Goal: Information Seeking & Learning: Find contact information

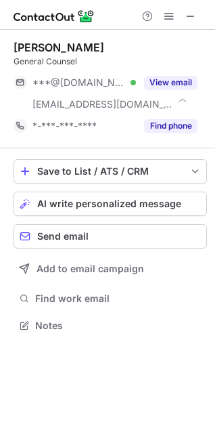
scroll to position [316, 215]
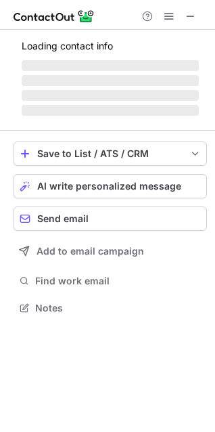
scroll to position [328, 215]
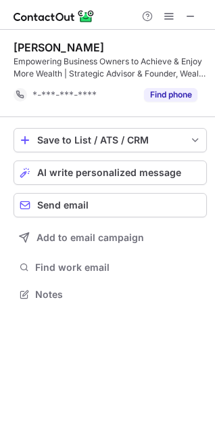
scroll to position [284, 215]
click at [169, 14] on span at bounding box center [169, 16] width 11 height 11
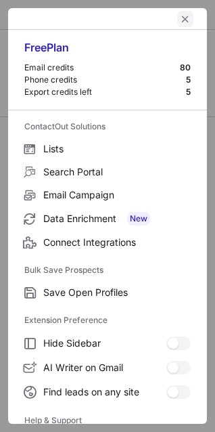
click at [180, 18] on span "left-button" at bounding box center [185, 19] width 11 height 11
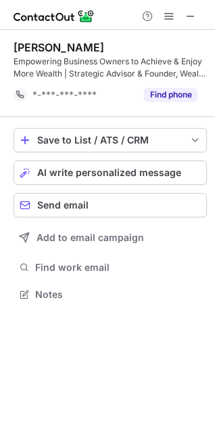
scroll to position [284, 215]
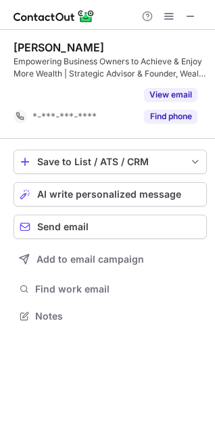
scroll to position [284, 215]
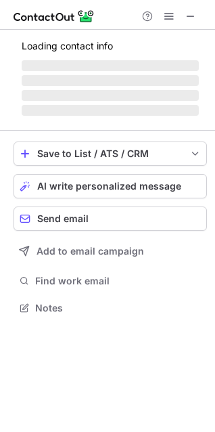
scroll to position [316, 215]
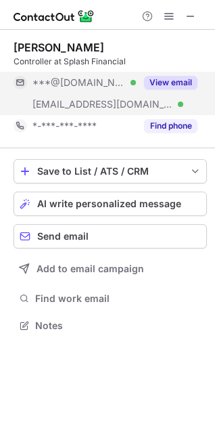
click at [163, 77] on button "View email" at bounding box center [170, 83] width 53 height 14
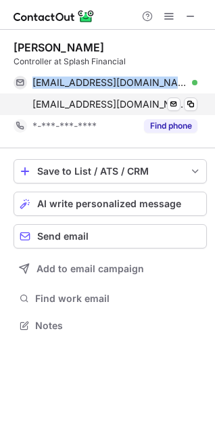
drag, startPoint x: 23, startPoint y: 68, endPoint x: 204, endPoint y: 99, distance: 184.1
click at [204, 99] on div "[PERSON_NAME] Controller at Splash Financial [EMAIL_ADDRESS][DOMAIN_NAME] Verif…" at bounding box center [111, 89] width 194 height 96
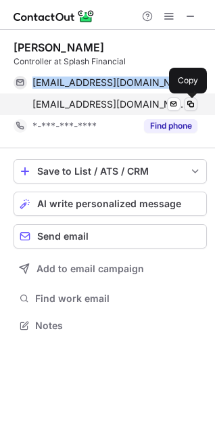
click at [197, 103] on button at bounding box center [191, 105] width 14 height 14
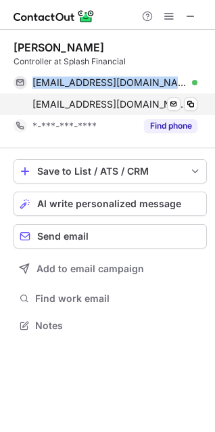
click at [45, 104] on span "rbonhard@splashfinancial.com" at bounding box center [110, 104] width 155 height 12
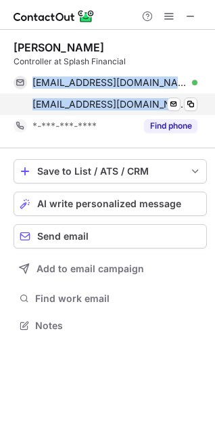
copy div "robertbonhard@gmail.com Verified Send email Copy rbonhard@splashfinancial.com"
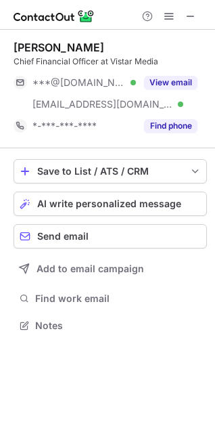
scroll to position [316, 215]
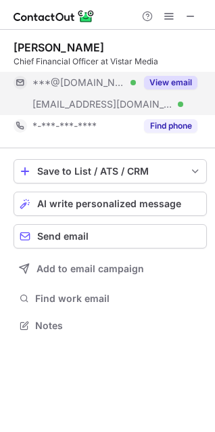
click at [171, 81] on button "View email" at bounding box center [170, 83] width 53 height 14
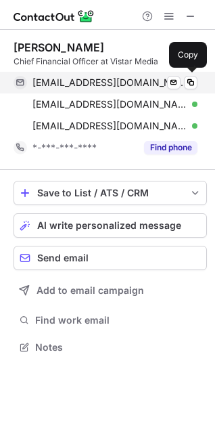
scroll to position [337, 215]
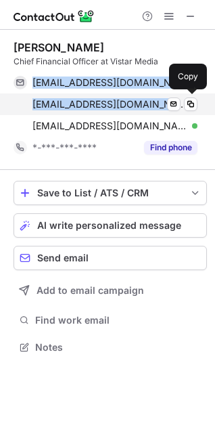
drag, startPoint x: 24, startPoint y: 76, endPoint x: 161, endPoint y: 100, distance: 139.5
click at [161, 100] on div "janeturc@gmail.com Verified Send email Copy jurciuoli@vistarmedia.com Verified …" at bounding box center [106, 104] width 184 height 65
copy div "janeturc@gmail.com Verified Send email Copy jurciuoli@vistarmedia.com"
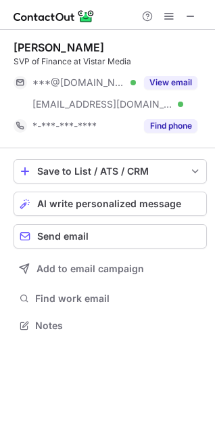
scroll to position [316, 215]
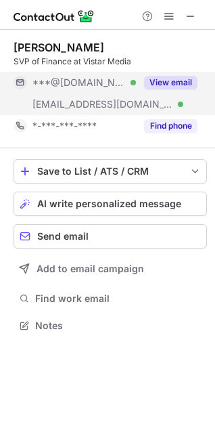
click at [167, 84] on button "View email" at bounding box center [170, 83] width 53 height 14
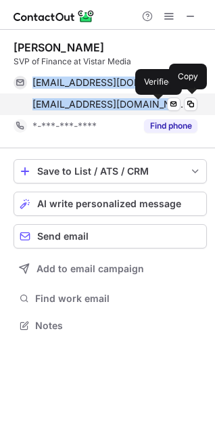
drag, startPoint x: 43, startPoint y: 77, endPoint x: 159, endPoint y: 104, distance: 119.1
click at [159, 104] on div "adamsalberg@gmail.com Verified Send email Copy asalberg@vistarmedia.com Verifie…" at bounding box center [106, 93] width 184 height 43
copy div "adamsalberg@gmail.com Verified Send email Copy asalberg@vistarmedia.com"
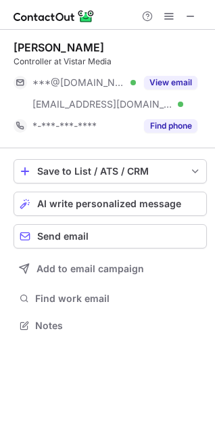
scroll to position [316, 215]
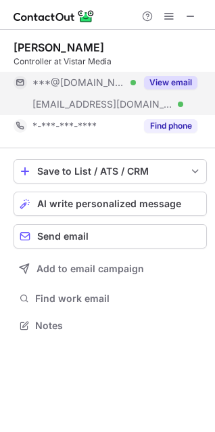
click at [173, 83] on button "View email" at bounding box center [170, 83] width 53 height 14
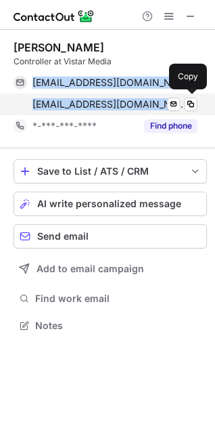
drag, startPoint x: 24, startPoint y: 73, endPoint x: 153, endPoint y: 100, distance: 131.3
click at [153, 100] on div "[EMAIL_ADDRESS][DOMAIN_NAME] Verified Send email Copy [EMAIL_ADDRESS][DOMAIN_NA…" at bounding box center [106, 93] width 184 height 43
copy div "[EMAIL_ADDRESS][DOMAIN_NAME] Verified Send email Copy [EMAIL_ADDRESS][DOMAIN_NA…"
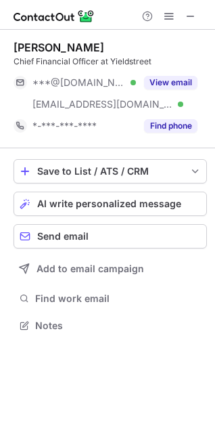
scroll to position [316, 215]
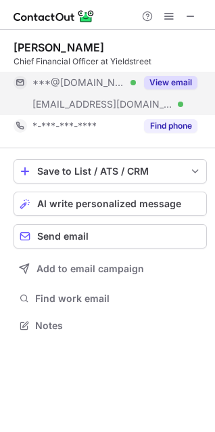
click at [162, 81] on button "View email" at bounding box center [170, 83] width 53 height 14
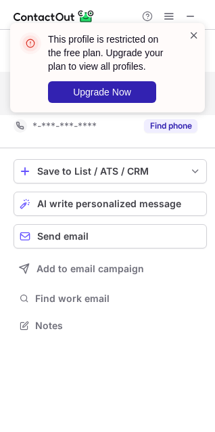
click at [189, 37] on span at bounding box center [194, 35] width 11 height 14
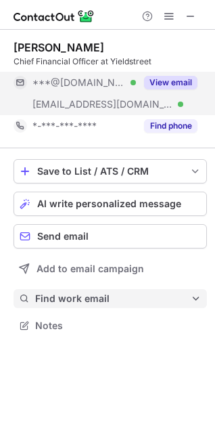
click at [93, 301] on span "Find work email" at bounding box center [113, 299] width 156 height 12
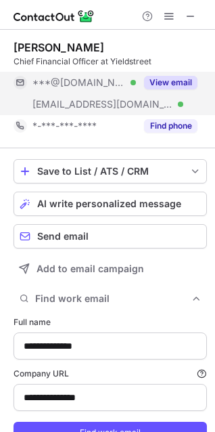
type input "**********"
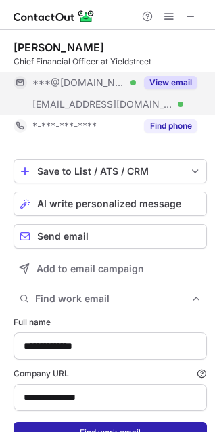
click at [106, 424] on button "Find work email" at bounding box center [111, 433] width 194 height 22
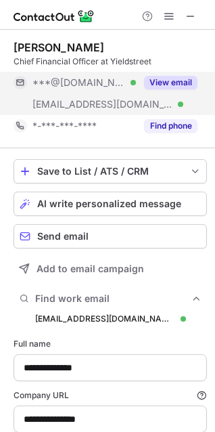
scroll to position [481, 206]
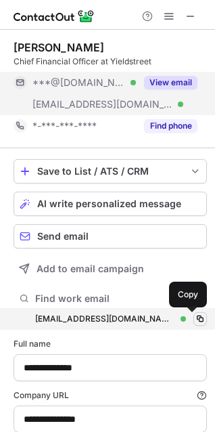
click at [195, 314] on span at bounding box center [200, 319] width 11 height 11
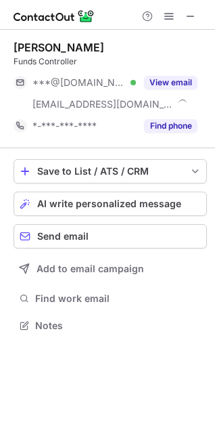
scroll to position [316, 215]
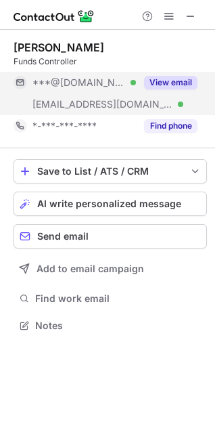
click at [165, 82] on button "View email" at bounding box center [170, 83] width 53 height 14
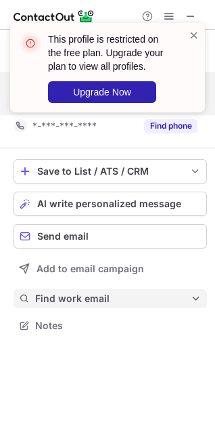
click at [80, 297] on span "Find work email" at bounding box center [113, 299] width 156 height 12
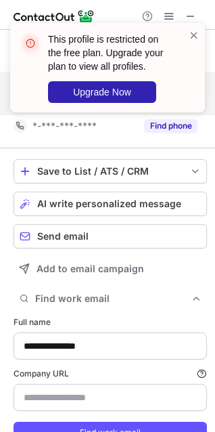
type input "**********"
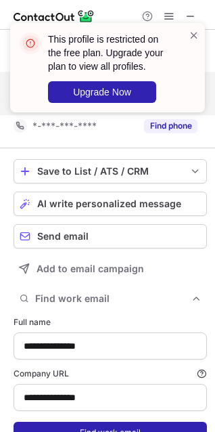
click at [84, 427] on button "Find work email" at bounding box center [111, 433] width 194 height 22
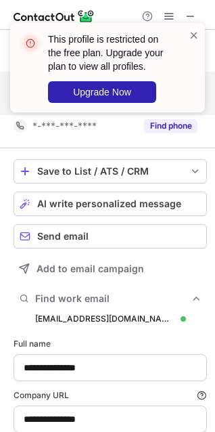
scroll to position [481, 206]
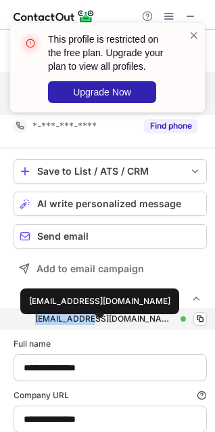
drag, startPoint x: 29, startPoint y: 325, endPoint x: 77, endPoint y: 324, distance: 48.1
click at [85, 324] on div "sferrara@yieldstreet.com sferrara@yieldstreet.com Verified Copy" at bounding box center [111, 319] width 194 height 22
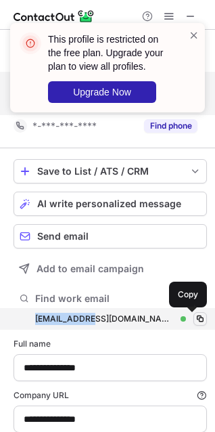
click at [196, 317] on span at bounding box center [200, 319] width 11 height 11
click at [195, 320] on span at bounding box center [200, 319] width 11 height 11
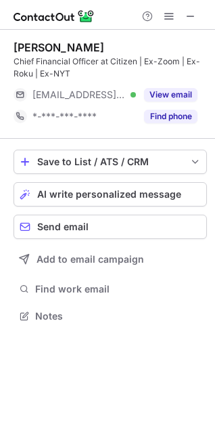
scroll to position [306, 215]
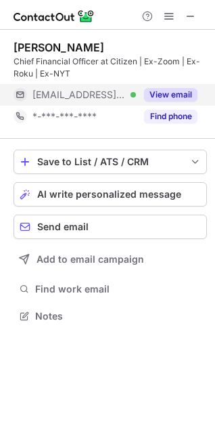
click at [146, 94] on button "View email" at bounding box center [170, 95] width 53 height 14
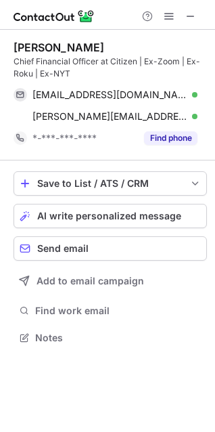
scroll to position [328, 215]
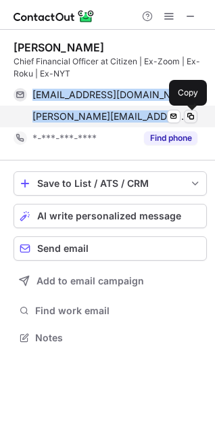
drag, startPoint x: 35, startPoint y: 93, endPoint x: 192, endPoint y: 113, distance: 159.1
click at [192, 113] on div "syeh@brandeis.edu Verified Send email Copy sabrina.yeh@citizenhousing.org.uk Ve…" at bounding box center [106, 105] width 184 height 43
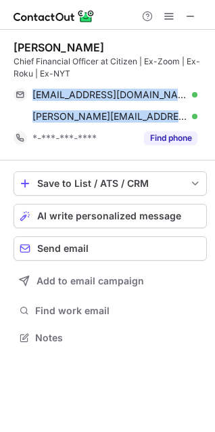
copy div "syeh@brandeis.edu Verified Send email Copy sabrina.yeh@citizenhousing.org.uk Ve…"
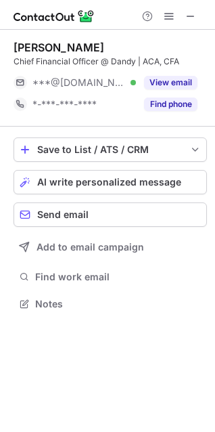
scroll to position [294, 215]
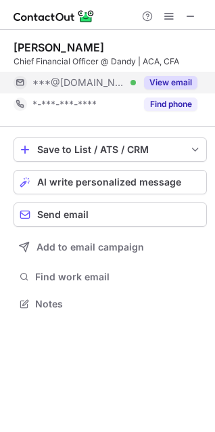
click at [157, 81] on button "View email" at bounding box center [170, 83] width 53 height 14
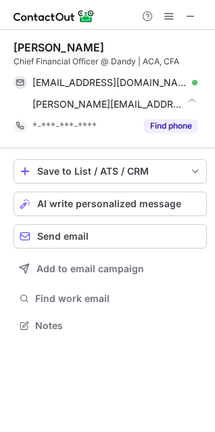
scroll to position [316, 215]
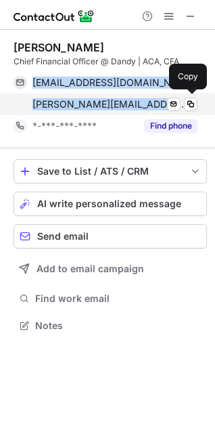
drag, startPoint x: 18, startPoint y: 79, endPoint x: 195, endPoint y: 95, distance: 178.1
click at [195, 95] on div "[EMAIL_ADDRESS][DOMAIN_NAME] Verified Send email Copy [PERSON_NAME][EMAIL_ADDRE…" at bounding box center [106, 93] width 184 height 43
copy div "[EMAIL_ADDRESS][DOMAIN_NAME] Verified Send email [PERSON_NAME] [PERSON_NAME][EM…"
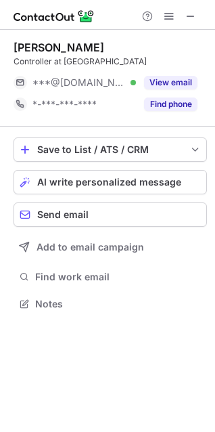
scroll to position [294, 215]
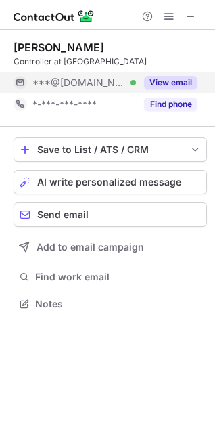
click at [160, 77] on button "View email" at bounding box center [170, 83] width 53 height 14
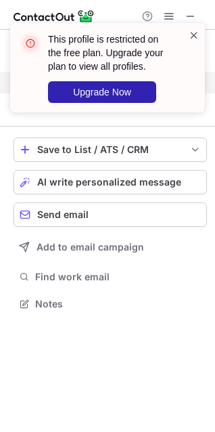
click at [192, 33] on span at bounding box center [194, 35] width 11 height 14
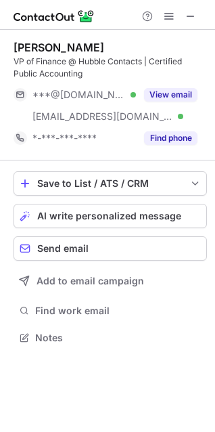
scroll to position [328, 215]
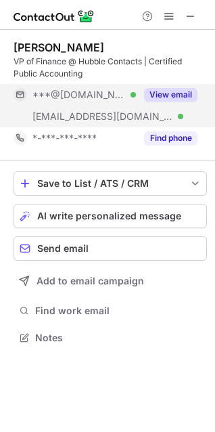
click at [156, 89] on button "View email" at bounding box center [170, 95] width 53 height 14
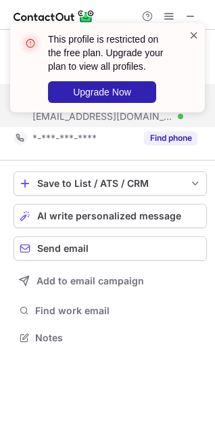
click at [194, 35] on span at bounding box center [194, 35] width 11 height 14
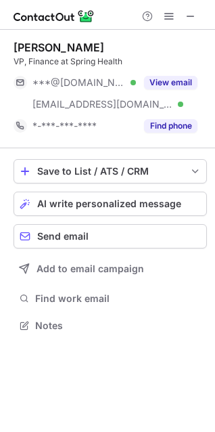
scroll to position [316, 215]
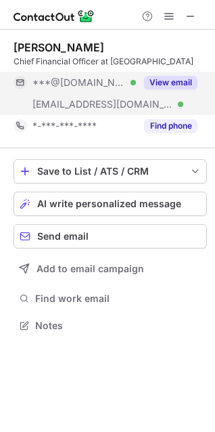
click at [171, 76] on button "View email" at bounding box center [170, 83] width 53 height 14
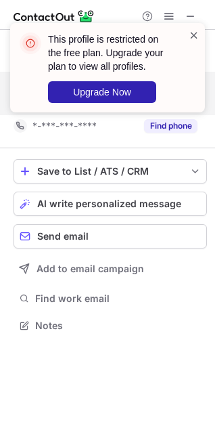
click at [193, 37] on span at bounding box center [194, 35] width 11 height 14
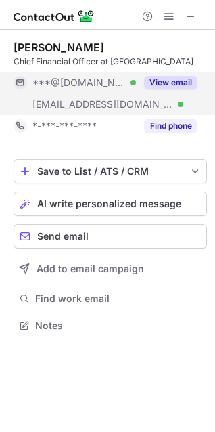
click at [176, 16] on div "This profile is restricted on the free plan. Upgrade your plan to view all prof…" at bounding box center [107, 72] width 217 height 127
click at [171, 17] on span at bounding box center [169, 16] width 11 height 11
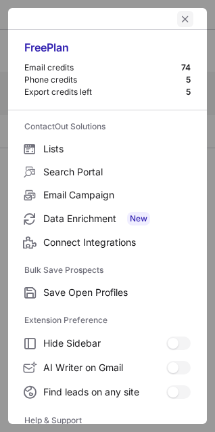
click at [180, 17] on span "left-button" at bounding box center [185, 19] width 11 height 11
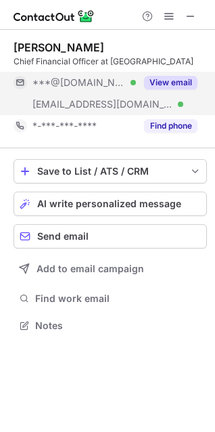
click at [173, 90] on div "View email" at bounding box center [167, 83] width 62 height 22
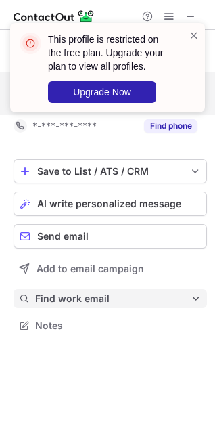
click at [95, 301] on span "Find work email" at bounding box center [113, 299] width 156 height 12
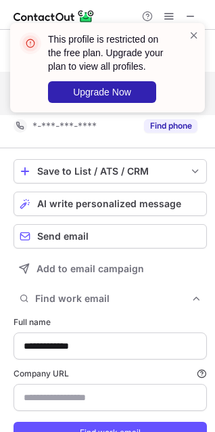
type input "**********"
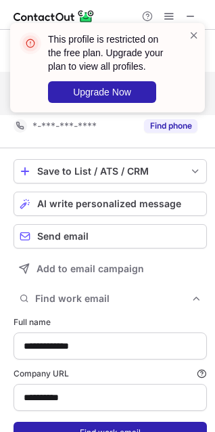
click at [95, 426] on button "Find work email" at bounding box center [111, 433] width 194 height 22
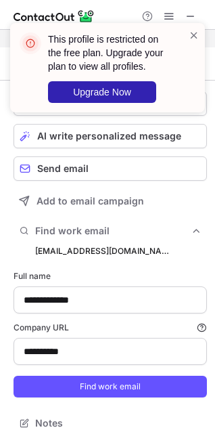
scroll to position [79, 0]
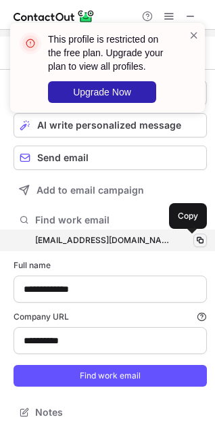
click at [195, 241] on span at bounding box center [200, 240] width 11 height 11
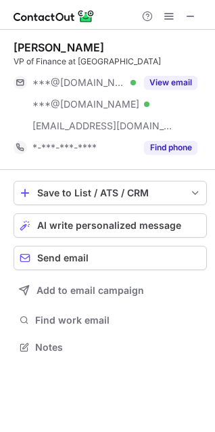
scroll to position [337, 215]
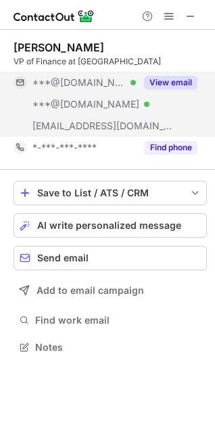
click at [158, 78] on button "View email" at bounding box center [170, 83] width 53 height 14
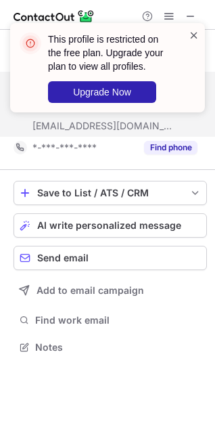
click at [196, 35] on span at bounding box center [194, 35] width 11 height 14
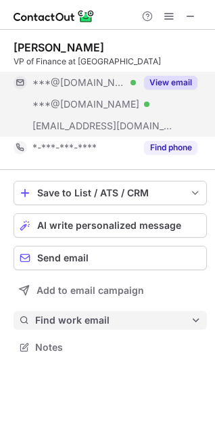
click at [86, 326] on button "Find work email" at bounding box center [111, 320] width 194 height 19
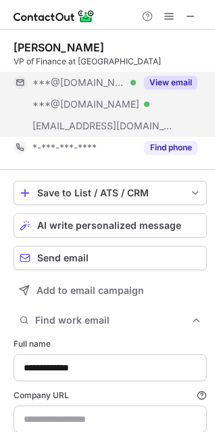
type input "**********"
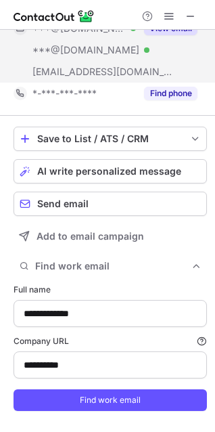
scroll to position [79, 0]
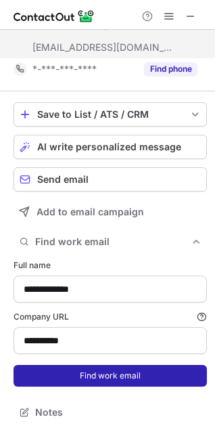
click at [101, 370] on button "Find work email" at bounding box center [111, 376] width 194 height 22
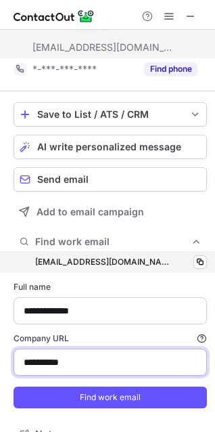
drag, startPoint x: 101, startPoint y: 370, endPoint x: 86, endPoint y: 261, distance: 109.4
click at [86, 261] on div "**********" at bounding box center [111, 333] width 194 height 165
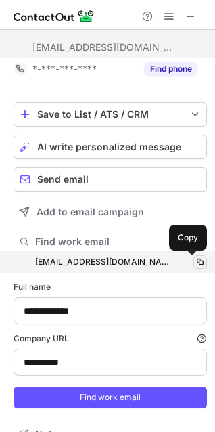
click at [195, 263] on span at bounding box center [200, 262] width 11 height 11
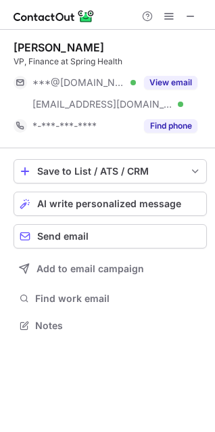
scroll to position [316, 215]
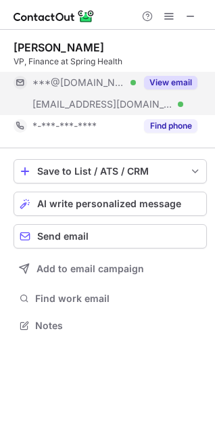
click at [169, 74] on div "View email" at bounding box center [167, 83] width 62 height 22
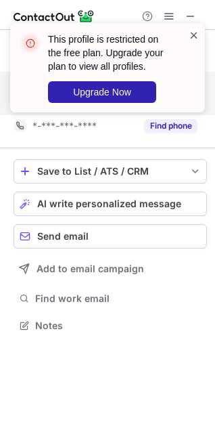
click at [197, 39] on span at bounding box center [194, 35] width 11 height 14
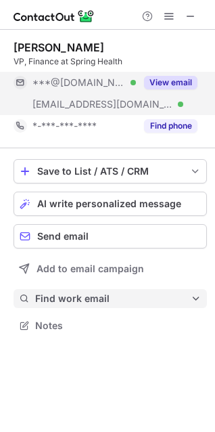
click at [101, 303] on span "Find work email" at bounding box center [113, 299] width 156 height 12
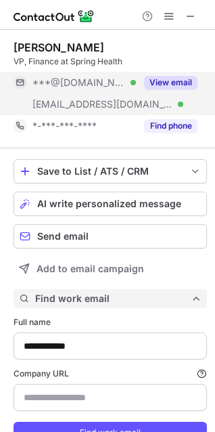
scroll to position [459, 206]
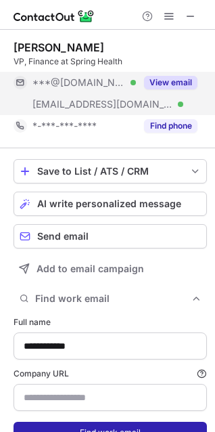
click at [91, 428] on button "Find work email" at bounding box center [111, 433] width 194 height 22
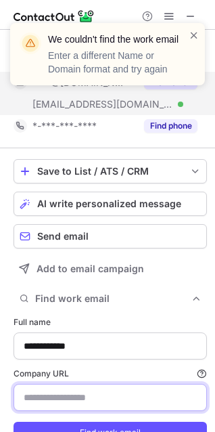
click at [105, 400] on input "Company URL Finding work email will consume 1 credit if a match is found." at bounding box center [111, 397] width 194 height 27
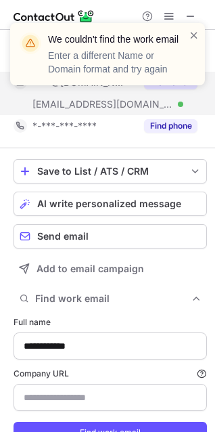
click at [30, 372] on label "Company URL Finding work email will consume 1 credit if a match is found." at bounding box center [111, 374] width 194 height 12
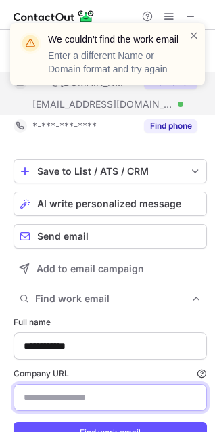
click at [30, 384] on input "Company URL Finding work email will consume 1 credit if a match is found." at bounding box center [111, 397] width 194 height 27
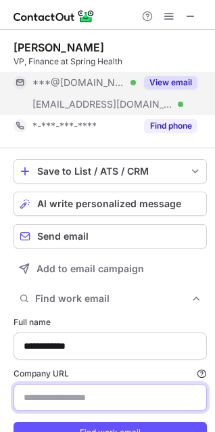
click at [113, 387] on input "Company URL Finding work email will consume 1 credit if a match is found." at bounding box center [111, 397] width 194 height 27
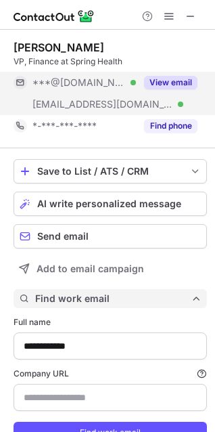
click at [48, 301] on span "Find work email" at bounding box center [113, 299] width 156 height 12
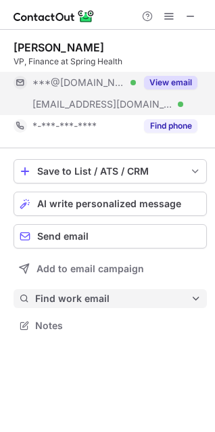
scroll to position [316, 215]
click at [48, 301] on span "Find work email" at bounding box center [113, 299] width 156 height 12
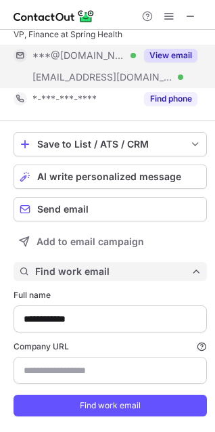
scroll to position [57, 0]
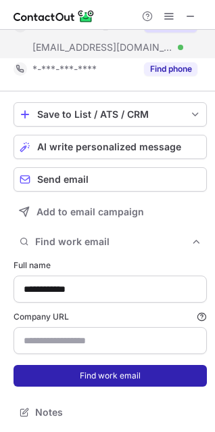
click at [108, 379] on button "Find work email" at bounding box center [111, 376] width 194 height 22
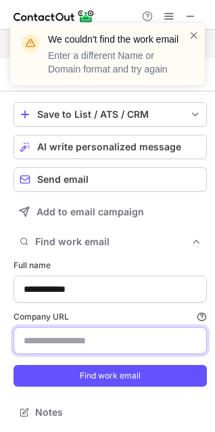
click at [92, 341] on input "Company URL Finding work email will consume 1 credit if a match is found." at bounding box center [111, 340] width 194 height 27
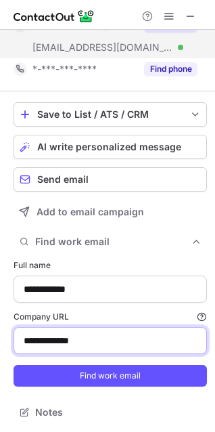
paste input "**********"
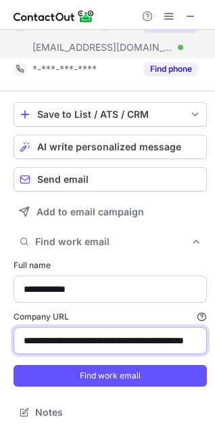
scroll to position [0, 60]
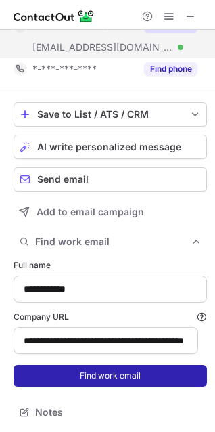
click at [105, 372] on button "Find work email" at bounding box center [111, 376] width 194 height 22
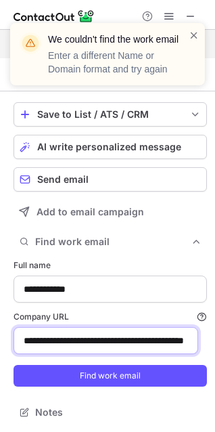
click at [94, 347] on input "**********" at bounding box center [106, 340] width 185 height 27
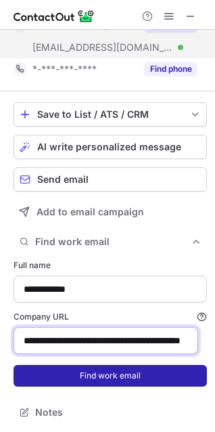
type input "**********"
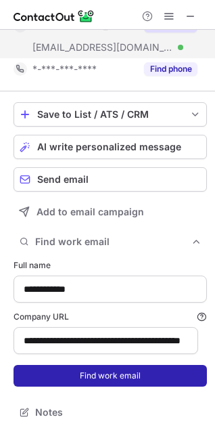
click at [52, 376] on button "Find work email" at bounding box center [111, 376] width 194 height 22
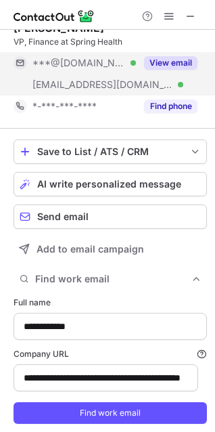
scroll to position [0, 0]
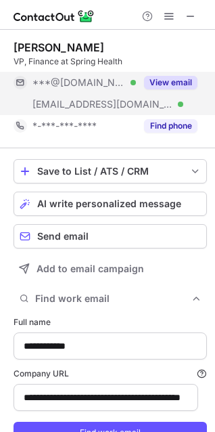
click at [171, 85] on button "View email" at bounding box center [170, 83] width 53 height 14
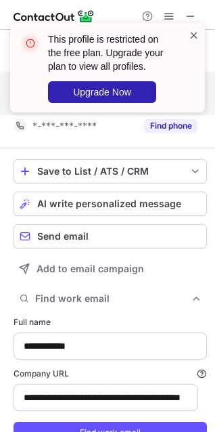
click at [192, 40] on span at bounding box center [194, 35] width 11 height 14
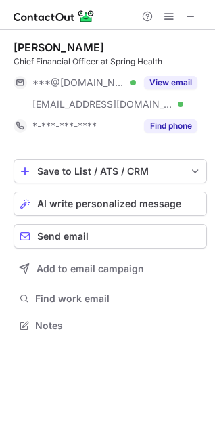
scroll to position [316, 215]
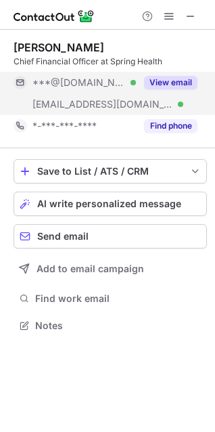
click at [165, 80] on button "View email" at bounding box center [170, 83] width 53 height 14
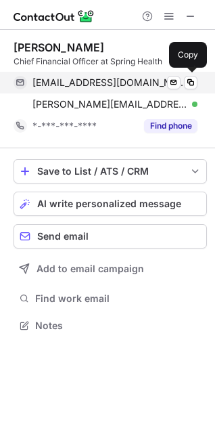
drag, startPoint x: 29, startPoint y: 84, endPoint x: 64, endPoint y: 90, distance: 35.1
click at [64, 90] on div "debbiemarkowitz@gmail.com Verified Send email Copy" at bounding box center [106, 83] width 184 height 22
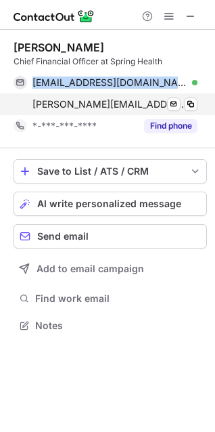
drag, startPoint x: 51, startPoint y: 83, endPoint x: 200, endPoint y: 99, distance: 149.8
click at [200, 99] on div "Debbie Markowitz Chief Financial Officer at Spring Health debbiemarkowitz@gmail…" at bounding box center [111, 89] width 194 height 96
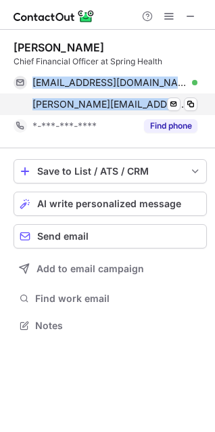
copy div "debbiemarkowitz@gmail.com Verified Send email Copy debbie.markowitz@springhealt…"
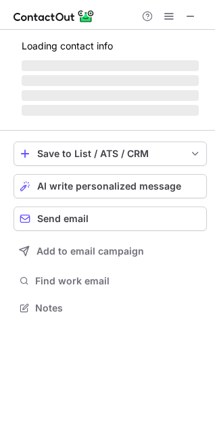
scroll to position [6, 6]
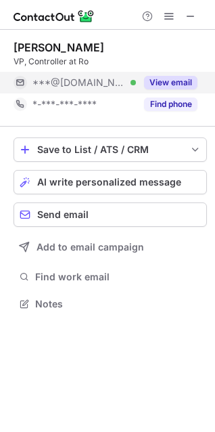
click at [165, 79] on button "View email" at bounding box center [170, 83] width 53 height 14
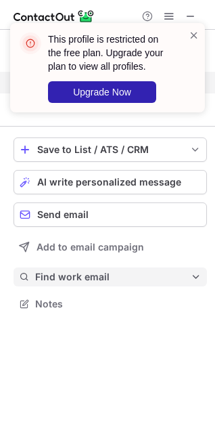
click at [82, 275] on span "Find work email" at bounding box center [113, 277] width 156 height 12
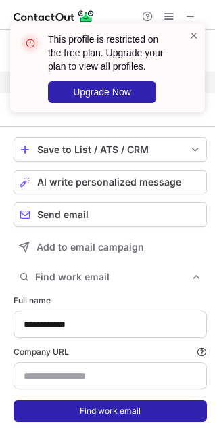
click at [91, 416] on button "Find work email" at bounding box center [111, 411] width 194 height 22
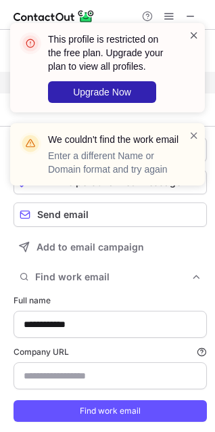
click at [195, 33] on span at bounding box center [194, 35] width 11 height 14
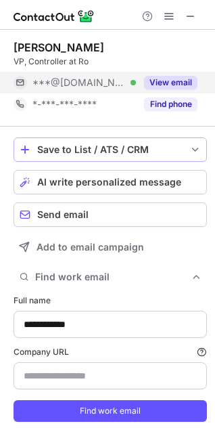
click at [190, 148] on span "save-profile-one-click" at bounding box center [195, 149] width 11 height 11
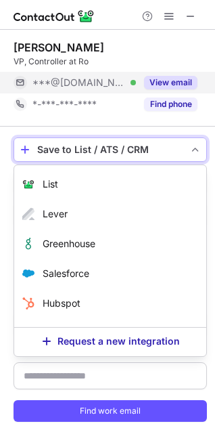
click at [190, 148] on span "save-profile-one-click" at bounding box center [195, 149] width 11 height 11
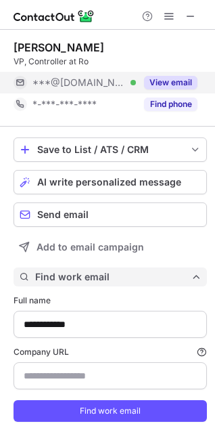
click at [167, 274] on span "Find work email" at bounding box center [113, 277] width 156 height 12
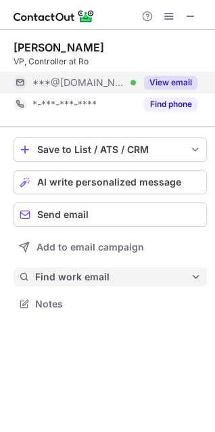
click at [167, 274] on span "Find work email" at bounding box center [113, 277] width 156 height 12
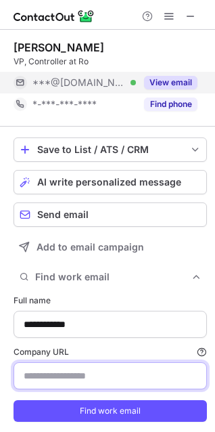
click at [102, 368] on input "Company URL Finding work email will consume 1 credit if a match is found." at bounding box center [111, 375] width 194 height 27
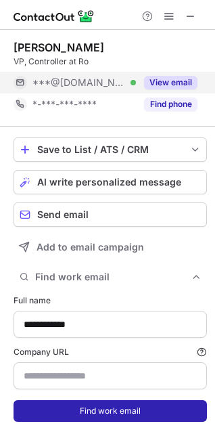
click at [104, 413] on button "Find work email" at bounding box center [111, 411] width 194 height 22
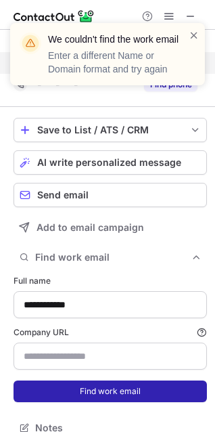
scroll to position [22, 0]
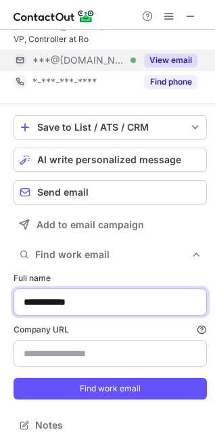
click at [114, 297] on input "**********" at bounding box center [111, 301] width 194 height 27
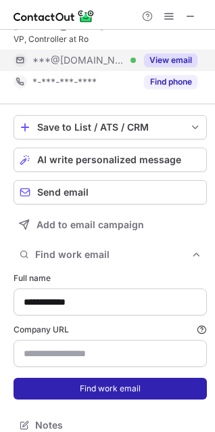
click at [107, 383] on button "Find work email" at bounding box center [111, 389] width 194 height 22
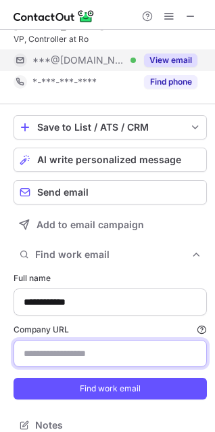
click at [91, 345] on input "Company URL Finding work email will consume 1 credit if a match is found." at bounding box center [111, 353] width 194 height 27
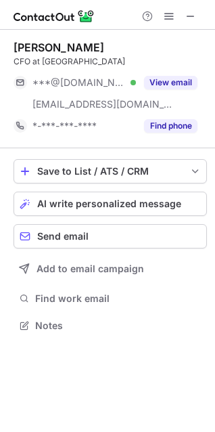
scroll to position [316, 215]
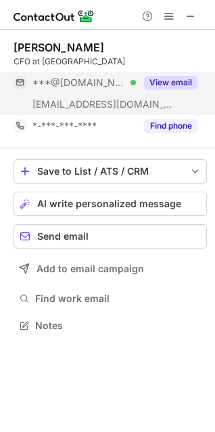
click at [160, 83] on button "View email" at bounding box center [170, 83] width 53 height 14
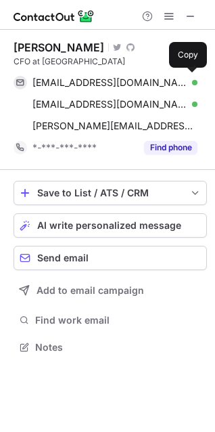
scroll to position [337, 215]
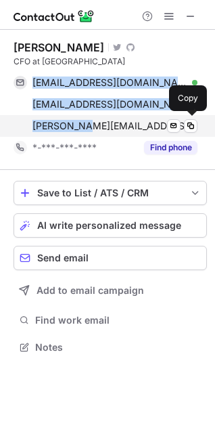
drag, startPoint x: 33, startPoint y: 77, endPoint x: 100, endPoint y: 125, distance: 82.3
click at [100, 125] on div "ajsusman@gmail.com Verified Send email Copy longhorncali@gmail.com Verified Sen…" at bounding box center [106, 104] width 184 height 65
copy div "ajsusman@gmail.com Verified Send email Copy longhorncali@gmail.com Verified Sen…"
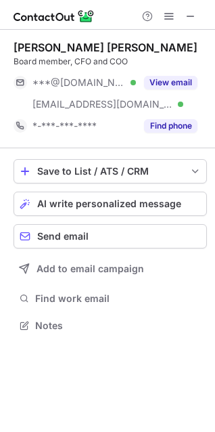
scroll to position [316, 215]
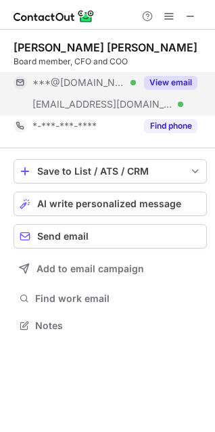
click at [184, 79] on button "View email" at bounding box center [170, 83] width 53 height 14
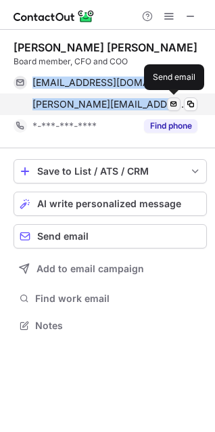
drag, startPoint x: 24, startPoint y: 72, endPoint x: 173, endPoint y: 100, distance: 150.9
click at [171, 100] on div "[EMAIL_ADDRESS][DOMAIN_NAME] Verified Send email Copy [PERSON_NAME][EMAIL_ADDRE…" at bounding box center [106, 93] width 184 height 43
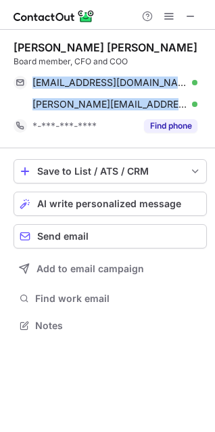
copy div "[EMAIL_ADDRESS][DOMAIN_NAME] Verified Send email Copy [PERSON_NAME][EMAIL_ADDRE…"
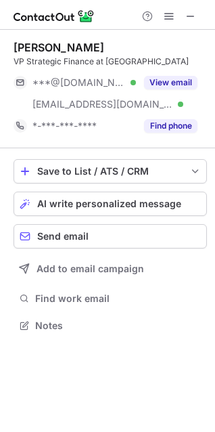
scroll to position [316, 215]
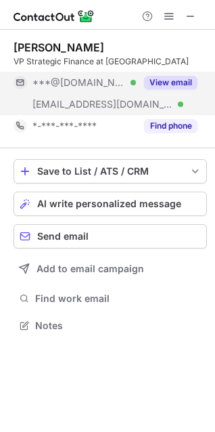
click at [161, 88] on button "View email" at bounding box center [170, 83] width 53 height 14
click at [184, 85] on button "View email" at bounding box center [170, 83] width 53 height 14
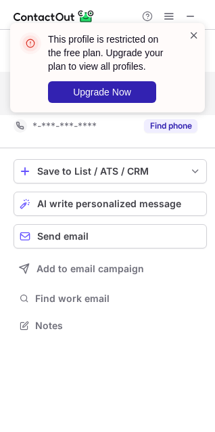
click at [189, 35] on span at bounding box center [194, 35] width 11 height 14
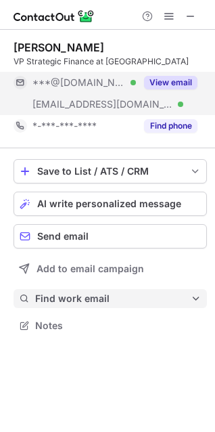
click at [87, 290] on button "Find work email" at bounding box center [111, 298] width 194 height 19
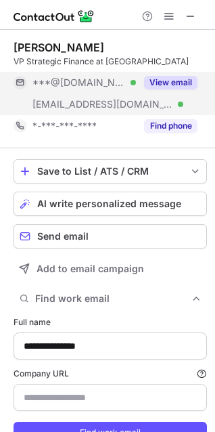
type input "**********"
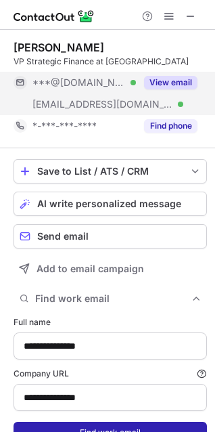
click at [98, 425] on button "Find work email" at bounding box center [111, 433] width 194 height 22
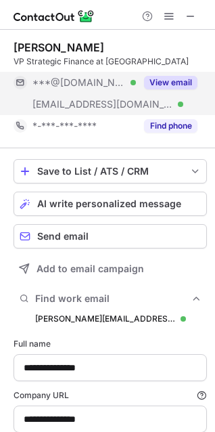
scroll to position [481, 206]
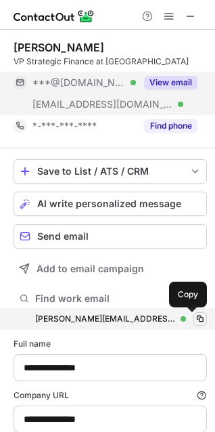
click at [195, 321] on span at bounding box center [200, 319] width 11 height 11
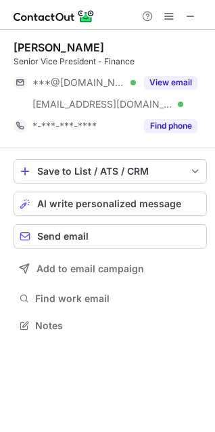
scroll to position [316, 215]
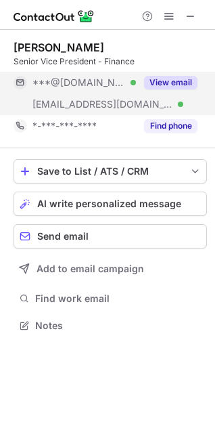
click at [160, 79] on button "View email" at bounding box center [170, 83] width 53 height 14
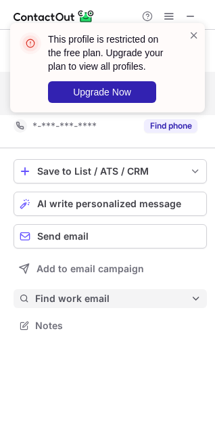
click at [96, 295] on span "Find work email" at bounding box center [113, 299] width 156 height 12
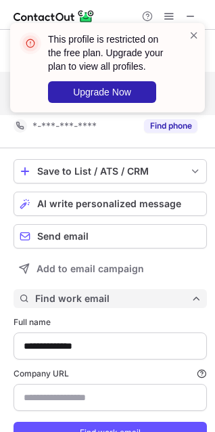
scroll to position [459, 206]
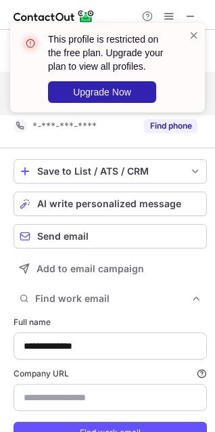
type input "*********"
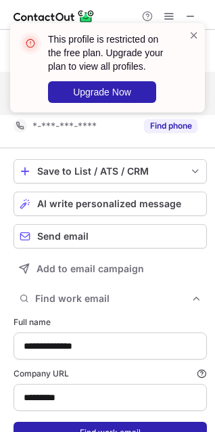
click at [105, 424] on button "Find work email" at bounding box center [111, 433] width 194 height 22
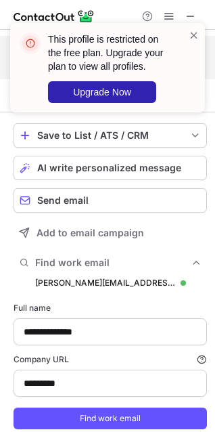
scroll to position [79, 0]
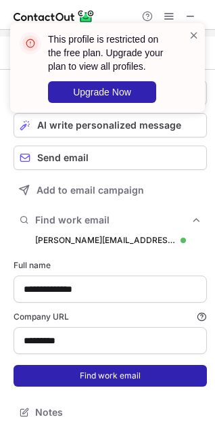
click at [121, 378] on button "Find work email" at bounding box center [111, 376] width 194 height 22
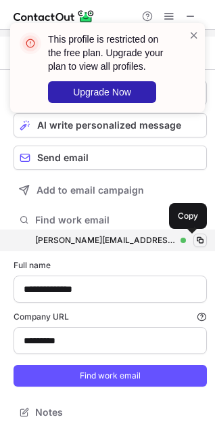
click at [195, 244] on span at bounding box center [200, 240] width 11 height 11
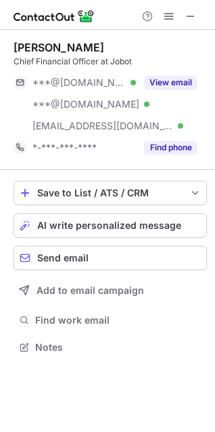
scroll to position [337, 215]
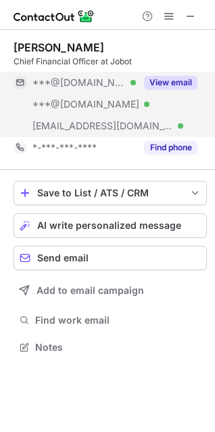
click at [173, 78] on button "View email" at bounding box center [170, 83] width 53 height 14
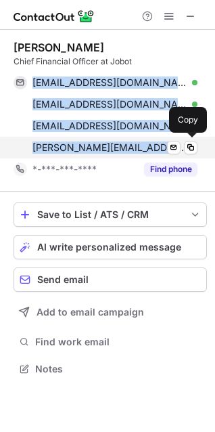
drag, startPoint x: 57, startPoint y: 92, endPoint x: 146, endPoint y: 144, distance: 103.1
click at [146, 144] on div "[EMAIL_ADDRESS][DOMAIN_NAME] Verified Send email Copy [EMAIL_ADDRESS][DOMAIN_NA…" at bounding box center [106, 115] width 184 height 87
copy div "[EMAIL_ADDRESS][DOMAIN_NAME] Verified Send email Copy [EMAIL_ADDRESS][DOMAIN_NA…"
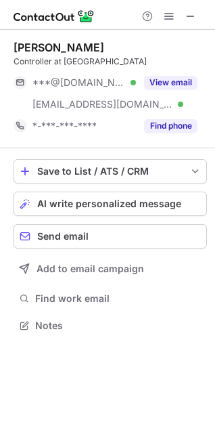
scroll to position [316, 215]
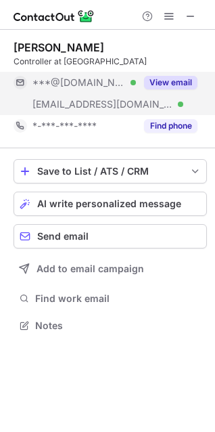
click at [169, 83] on button "View email" at bounding box center [170, 83] width 53 height 14
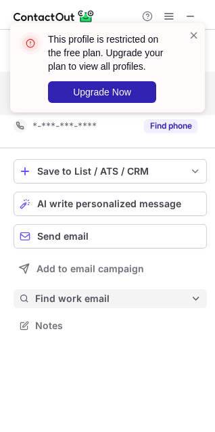
click at [97, 295] on span "Find work email" at bounding box center [113, 299] width 156 height 12
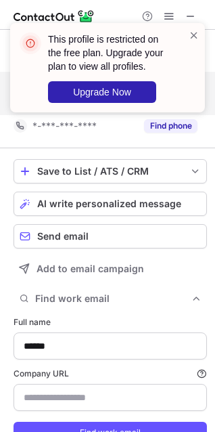
type input "*********"
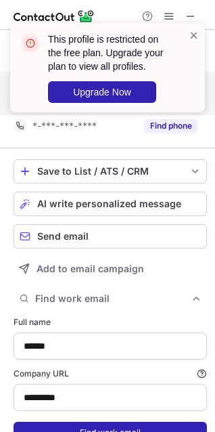
click at [94, 429] on button "Find work email" at bounding box center [111, 433] width 194 height 22
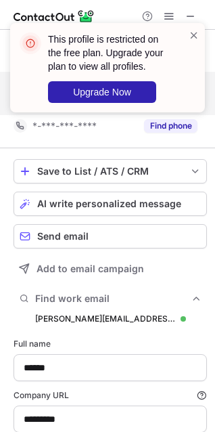
scroll to position [481, 206]
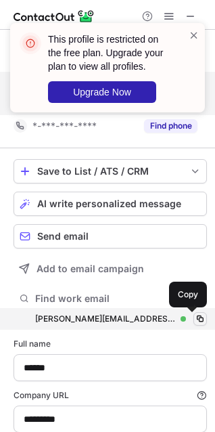
click at [195, 322] on span at bounding box center [200, 319] width 11 height 11
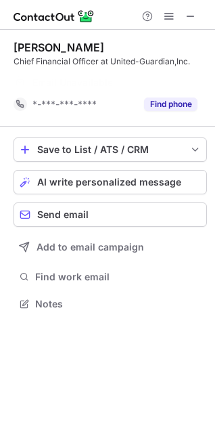
scroll to position [272, 215]
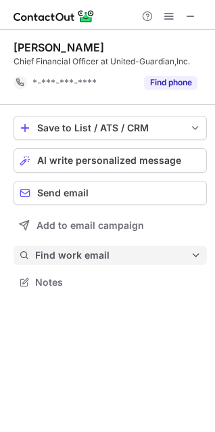
click at [67, 253] on span "Find work email" at bounding box center [113, 255] width 156 height 12
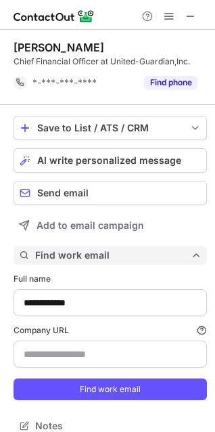
scroll to position [416, 206]
type input "*******"
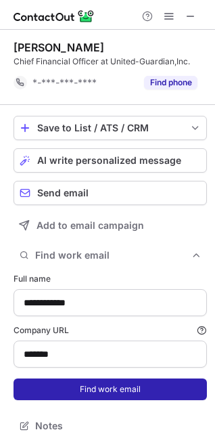
click at [100, 391] on button "Find work email" at bounding box center [111, 390] width 194 height 22
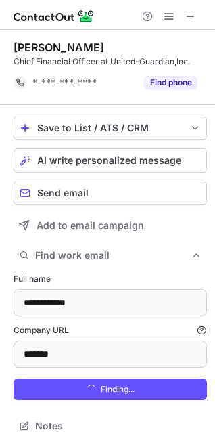
scroll to position [437, 206]
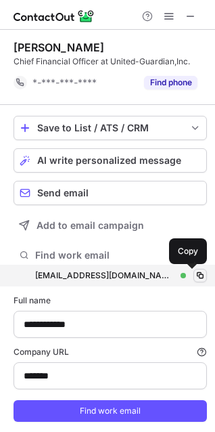
click at [195, 276] on span at bounding box center [200, 275] width 11 height 11
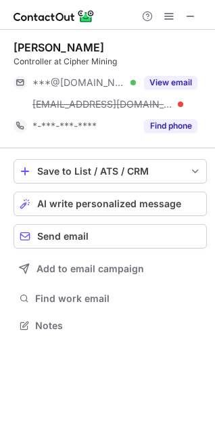
scroll to position [316, 215]
